Goal: Navigation & Orientation: Go to known website

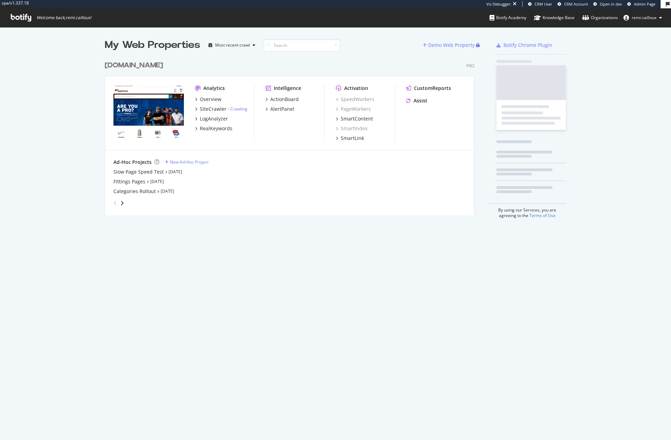
scroll to position [440, 671]
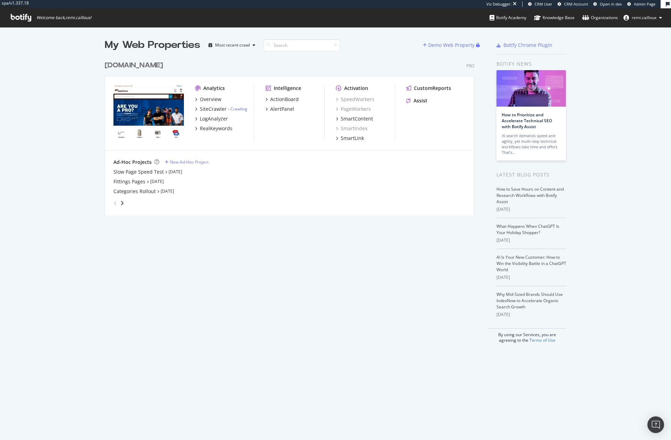
click at [163, 63] on div "[DOMAIN_NAME]" at bounding box center [134, 65] width 58 height 10
